Goal: Check status

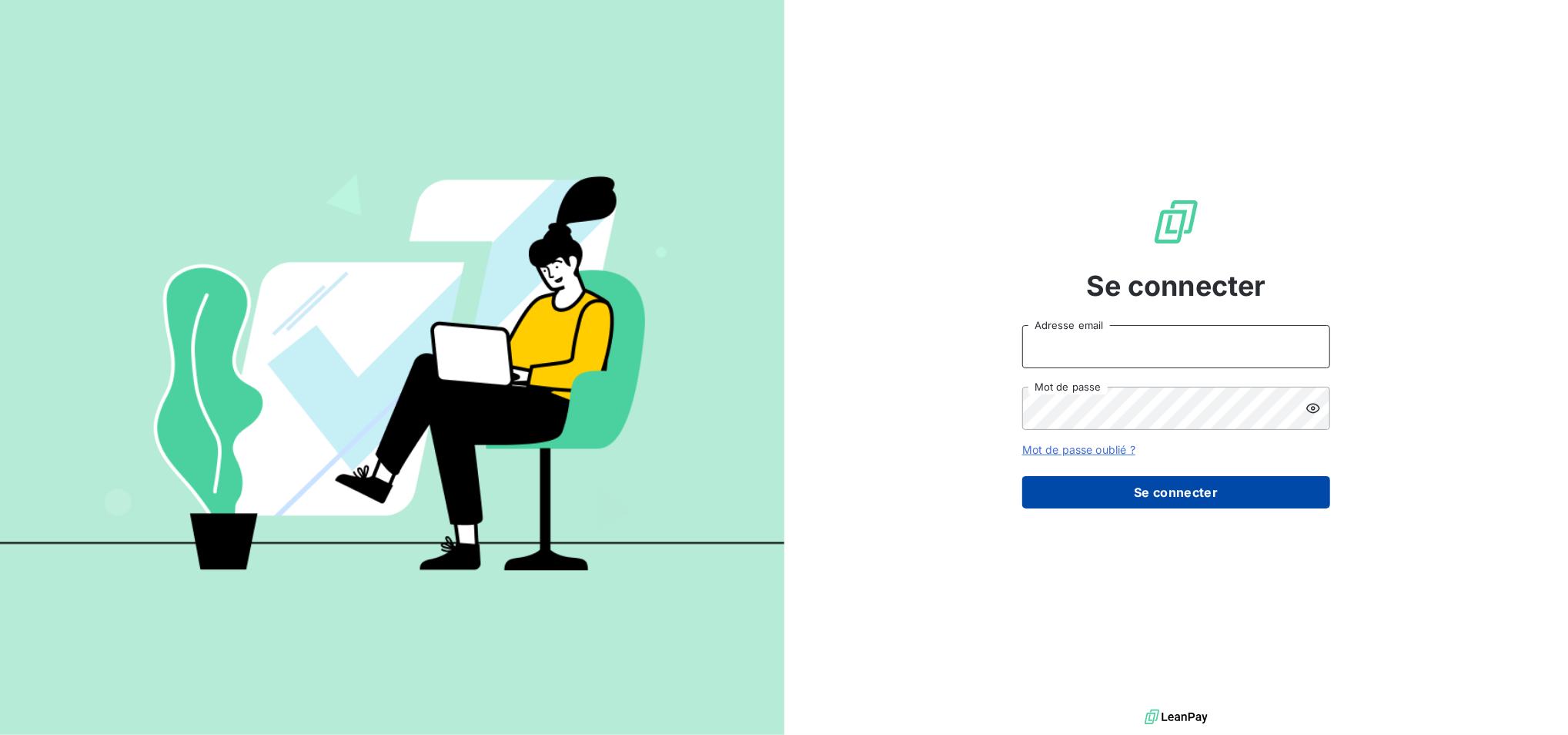
type input "[EMAIL_ADDRESS][DOMAIN_NAME]"
click at [1223, 495] on button "Se connecter" at bounding box center [1176, 491] width 308 height 32
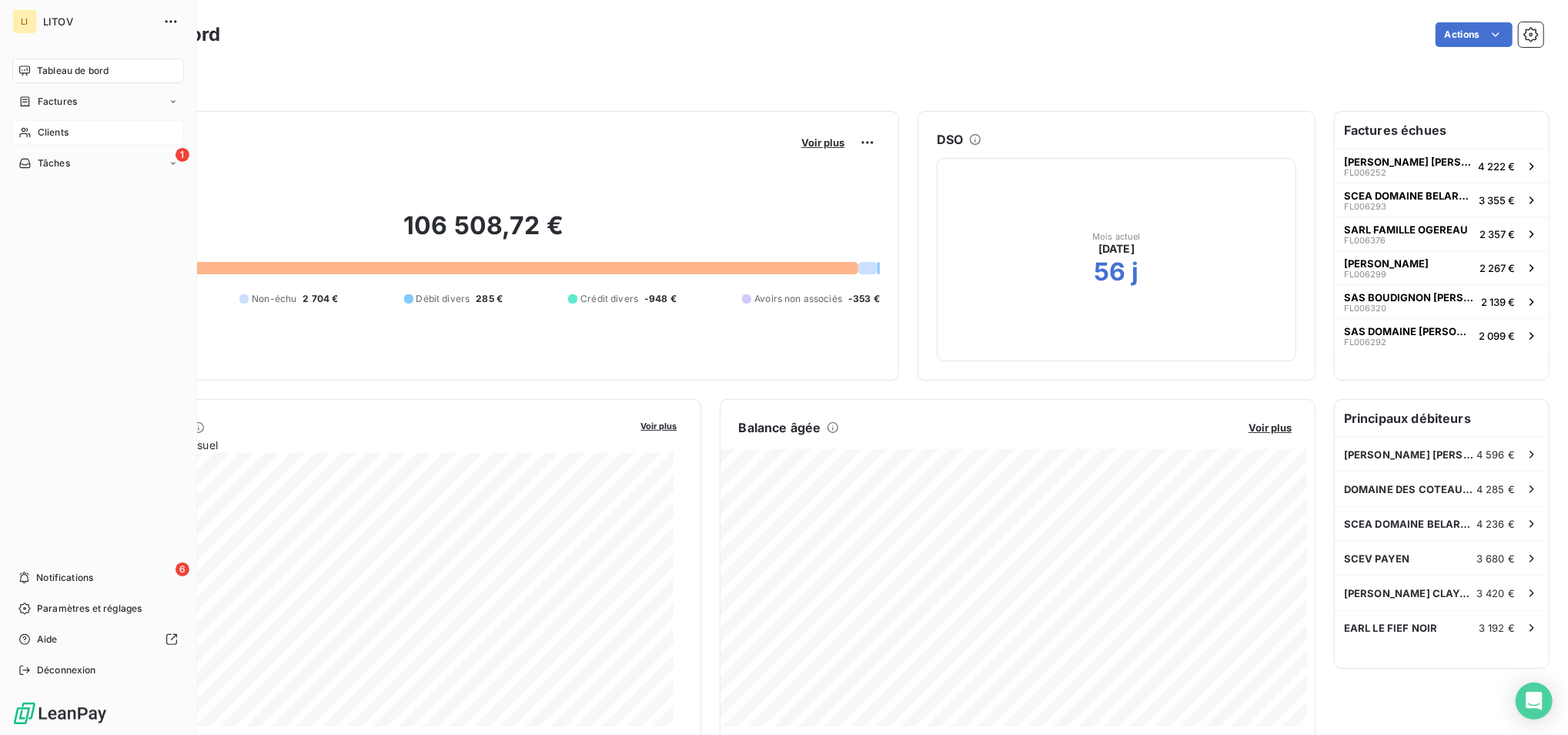
click at [18, 126] on icon at bounding box center [24, 132] width 13 height 12
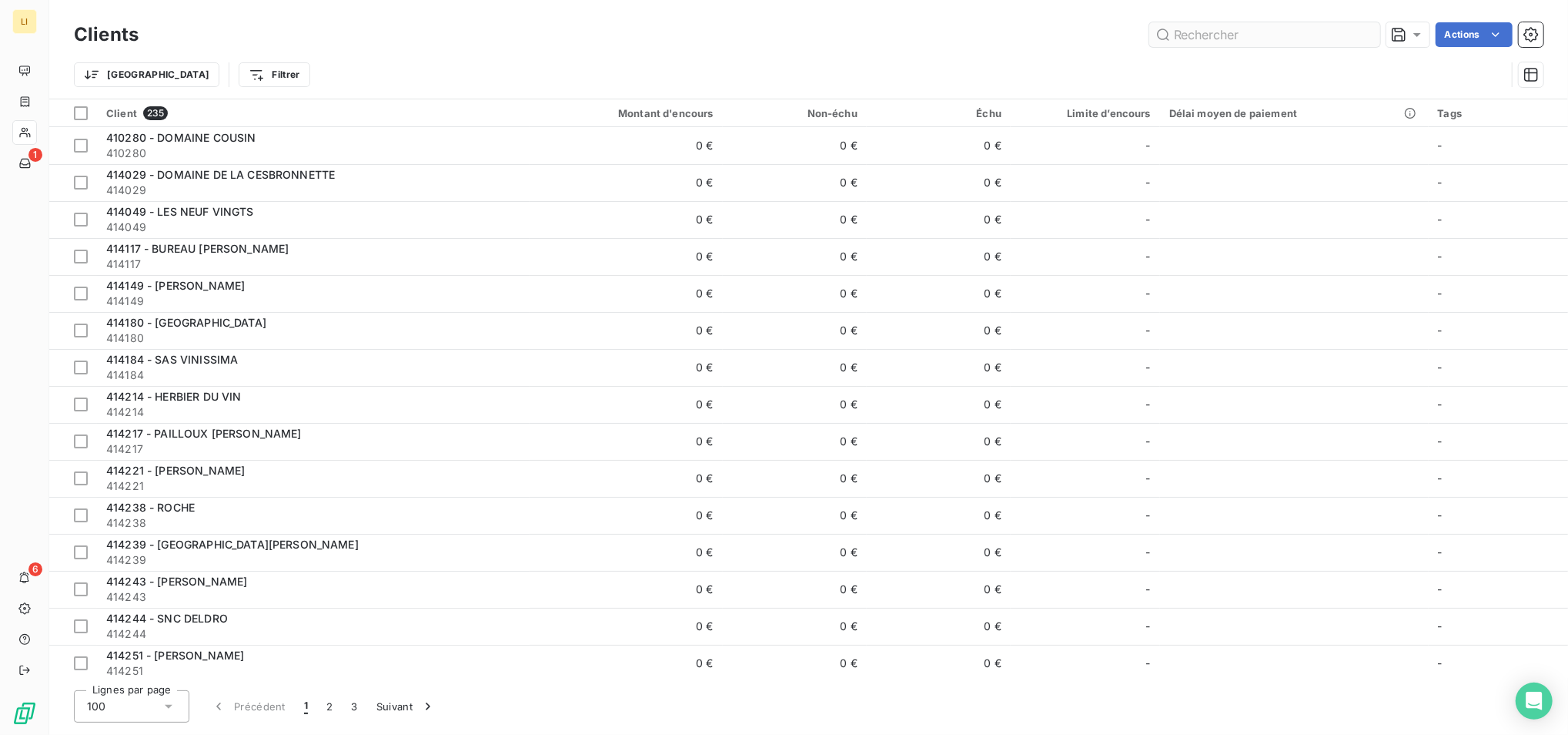
click at [1197, 33] on input "text" at bounding box center [1265, 35] width 231 height 25
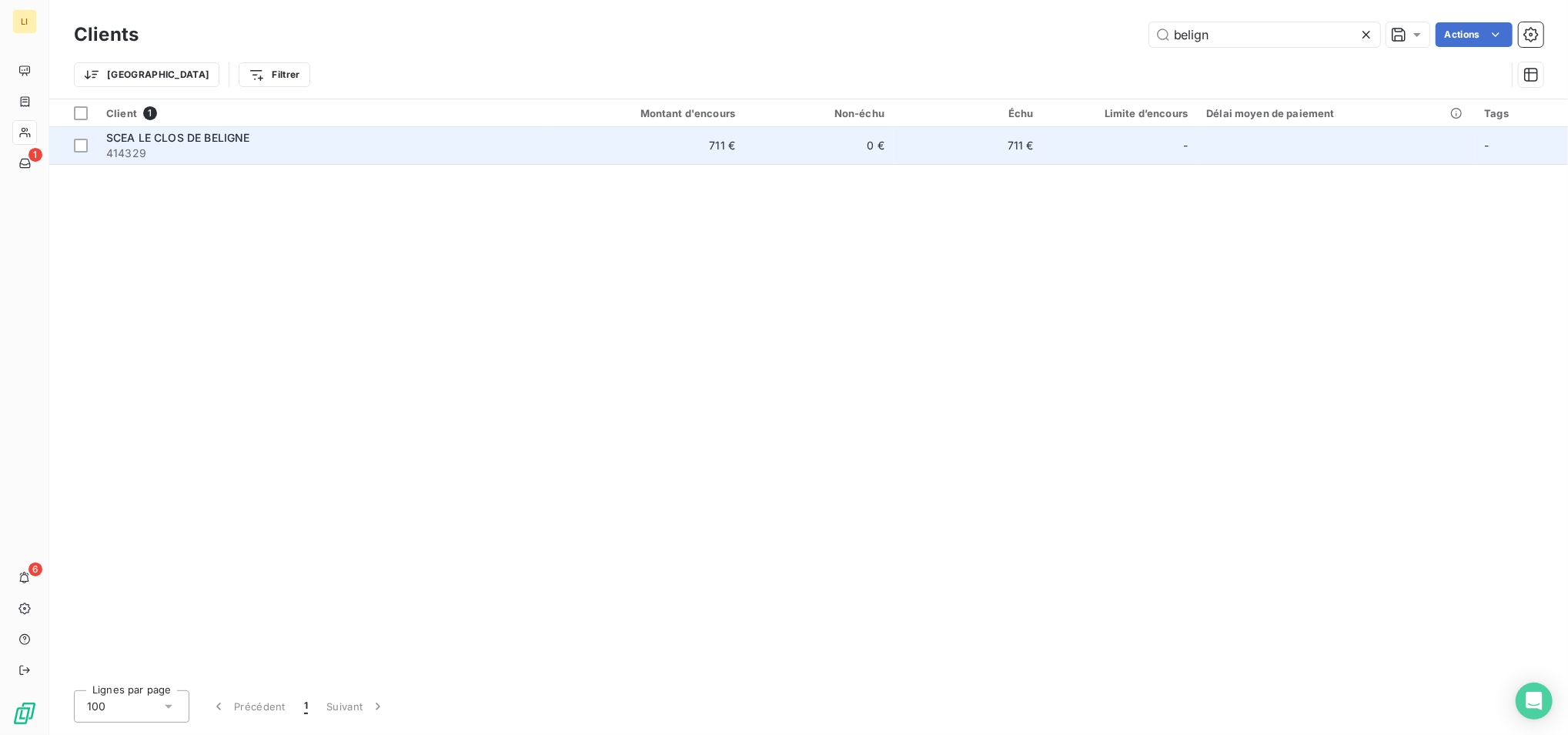
type input "belign"
click at [377, 163] on td "SCEA LE CLOS DE BELIGNE 414329" at bounding box center [320, 145] width 447 height 37
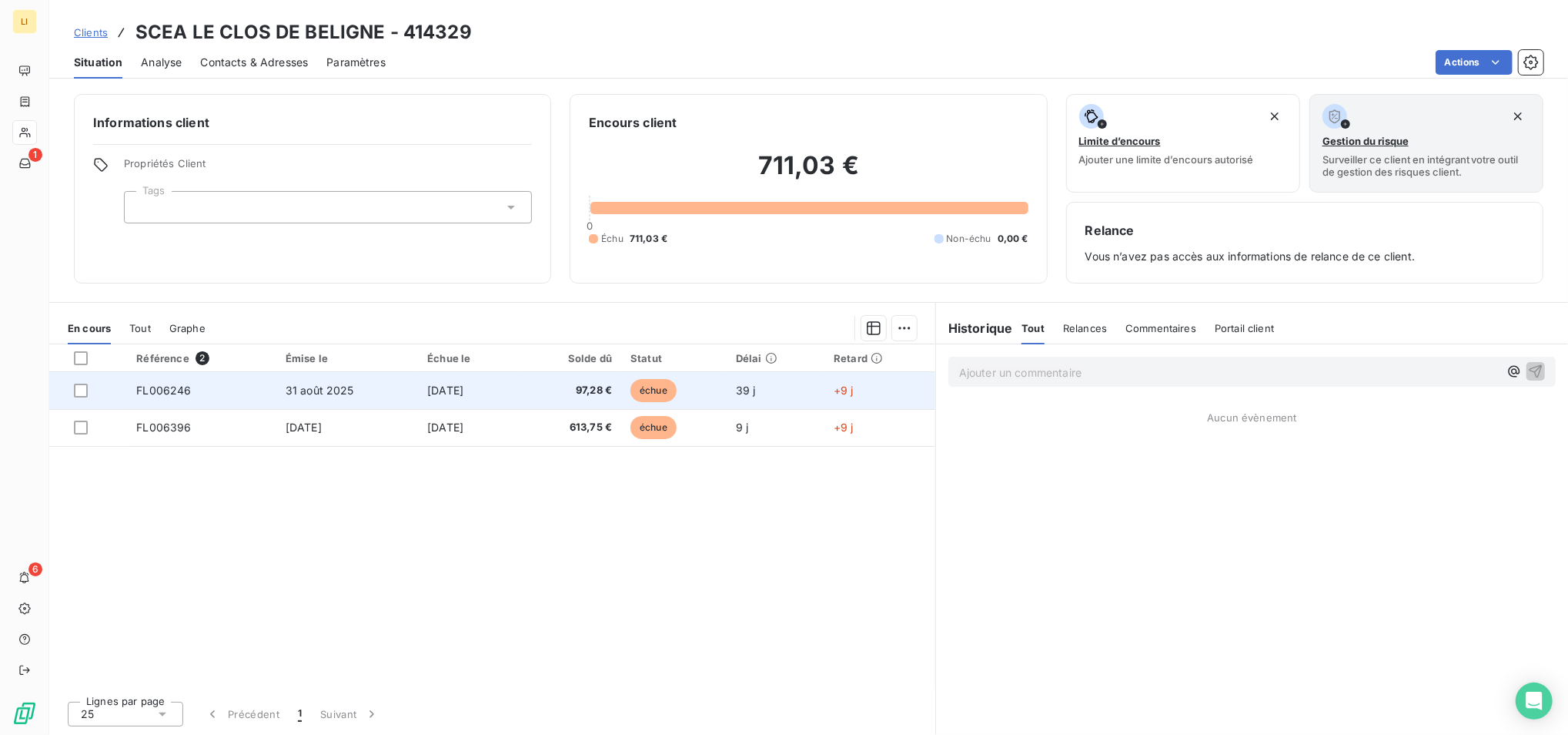
click at [328, 387] on span "31 août 2025" at bounding box center [319, 390] width 68 height 13
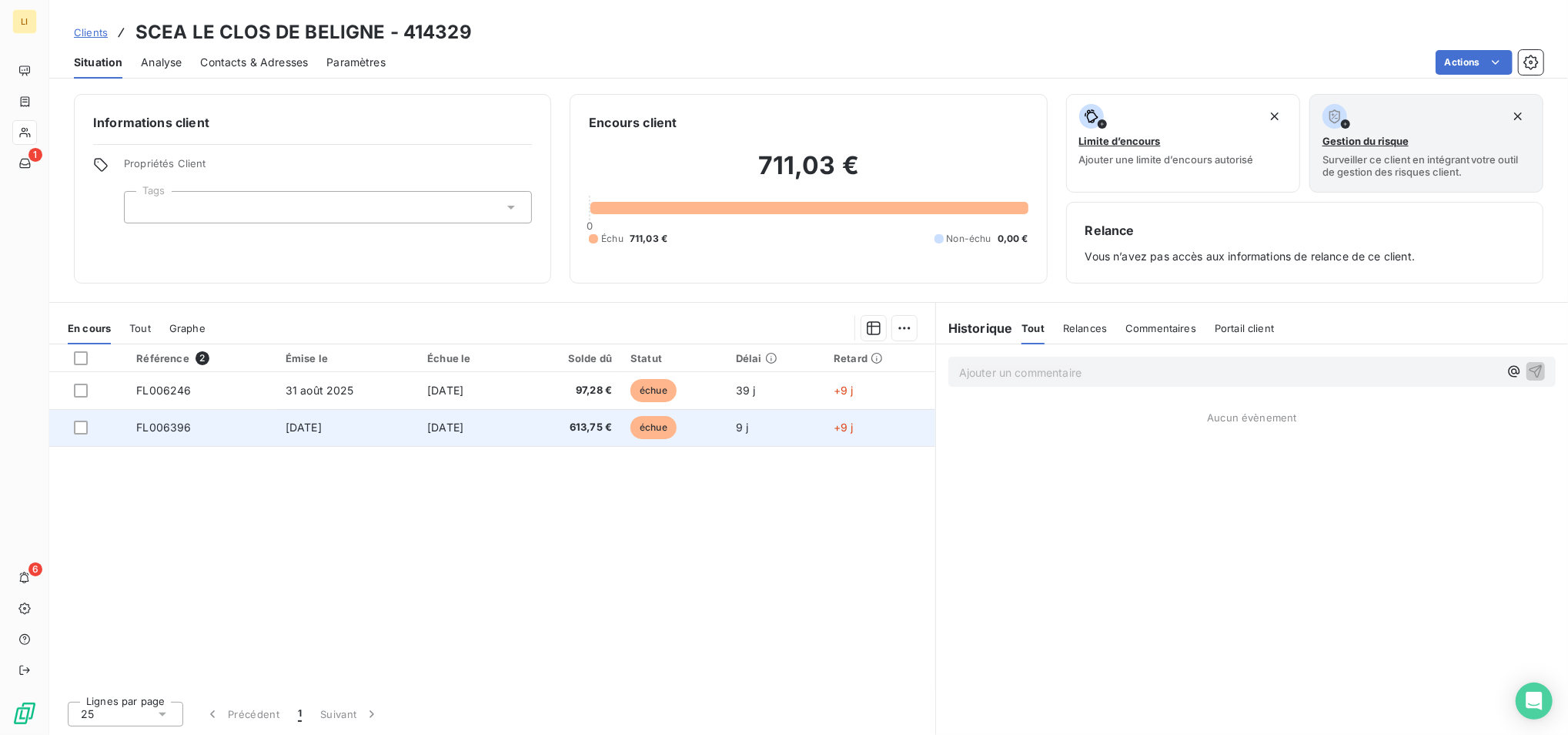
click at [518, 429] on td "[DATE]" at bounding box center [468, 427] width 101 height 37
